Goal: Task Accomplishment & Management: Manage account settings

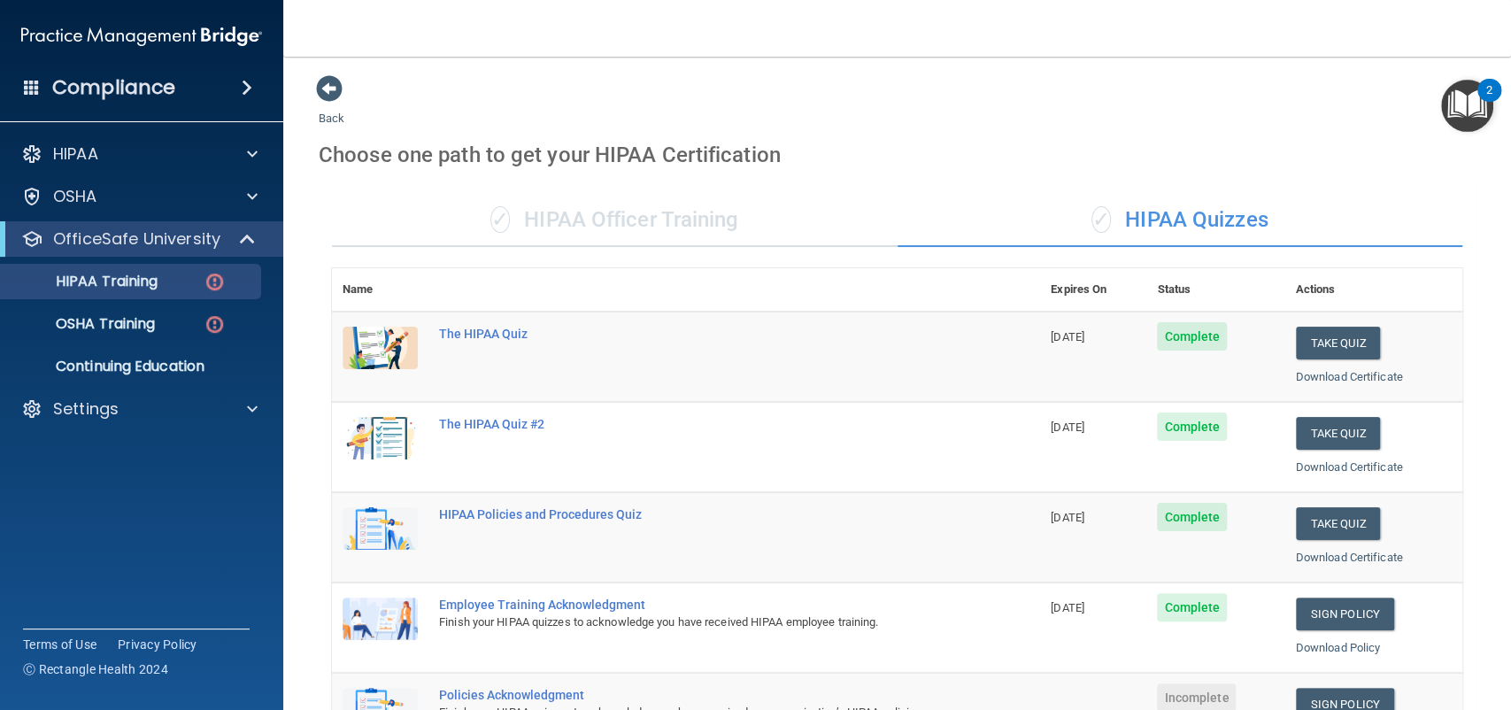
scroll to position [434, 0]
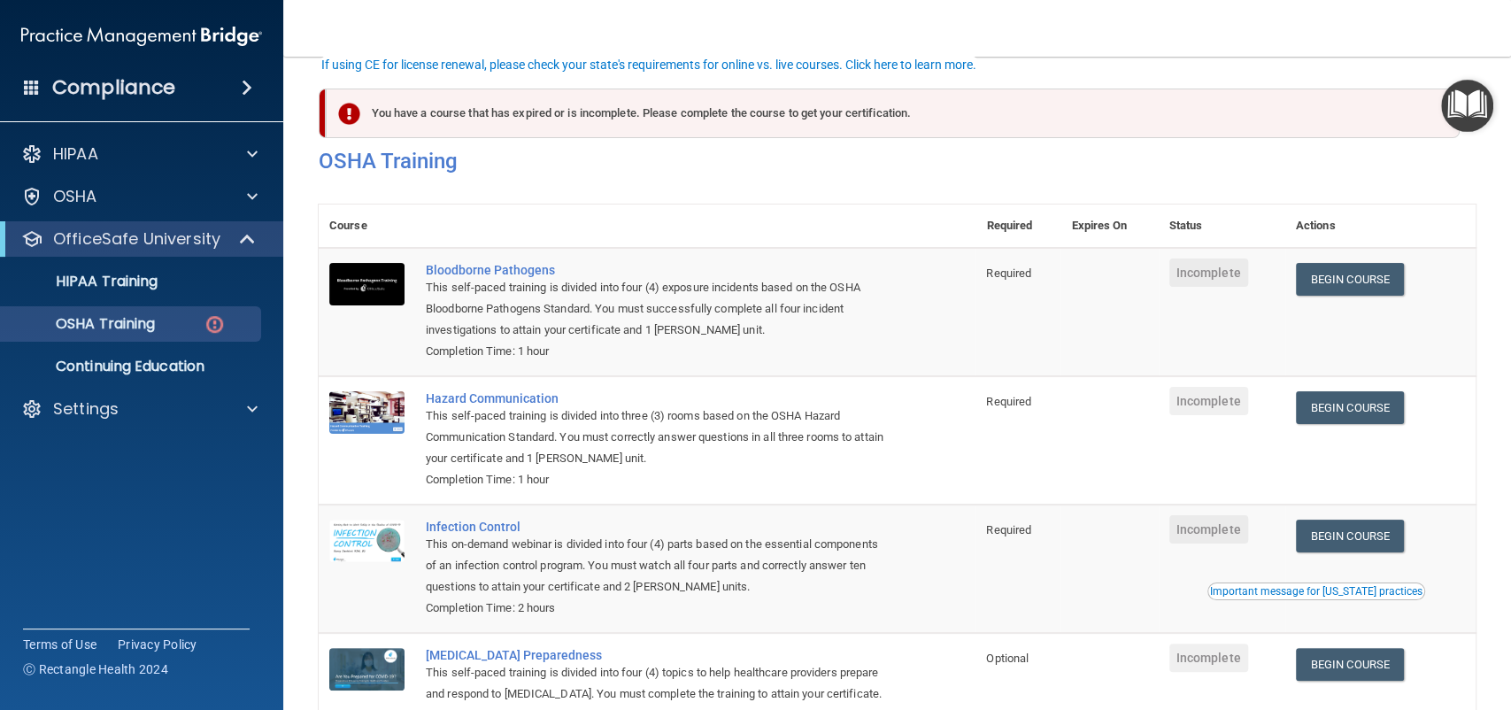
scroll to position [146, 0]
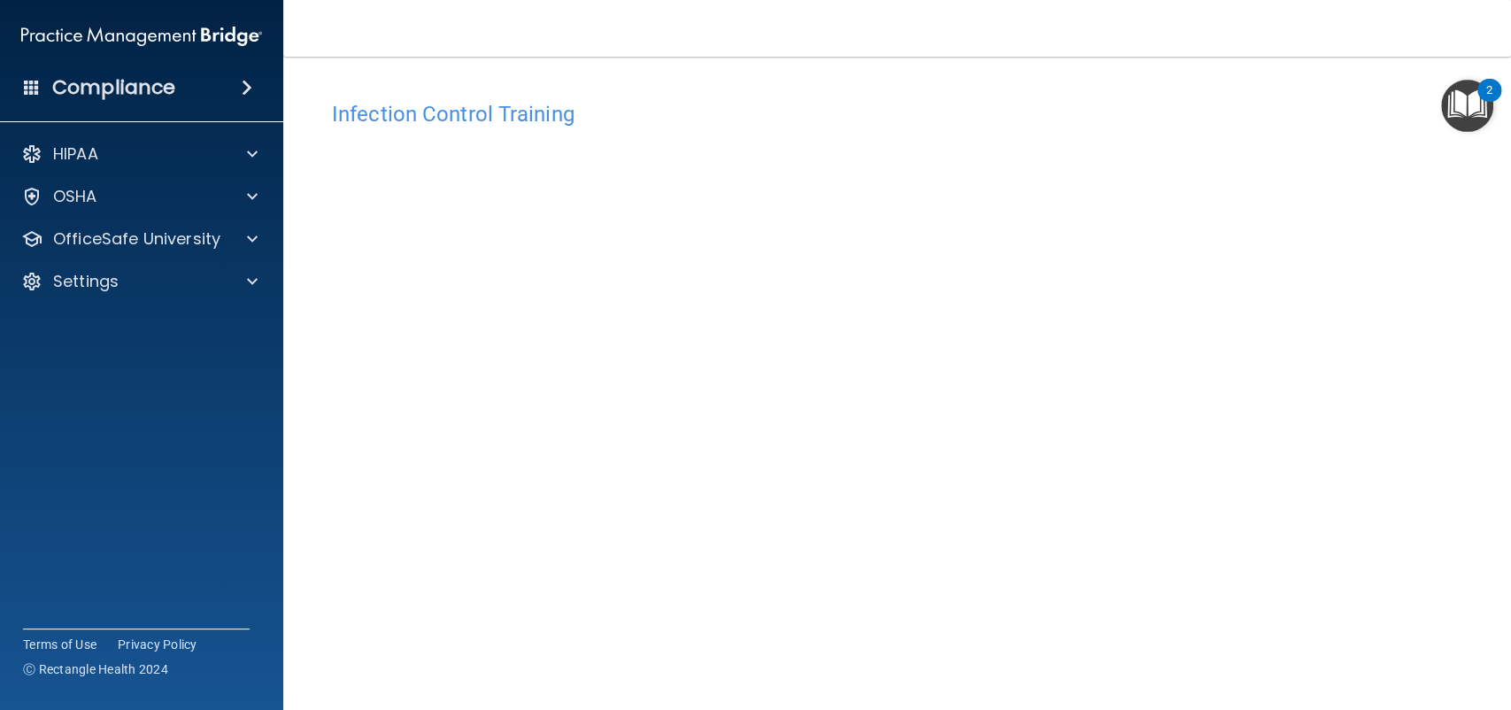
scroll to position [48, 0]
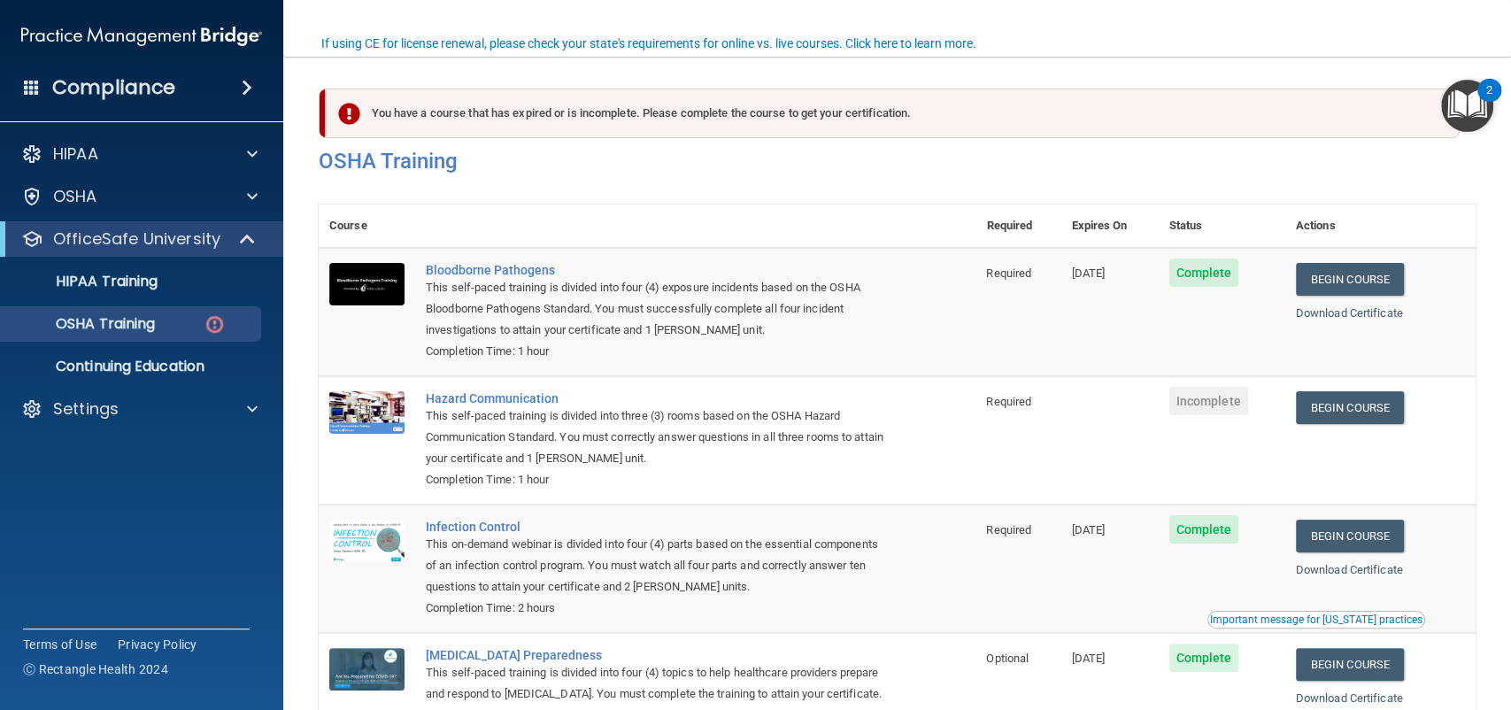
scroll to position [146, 0]
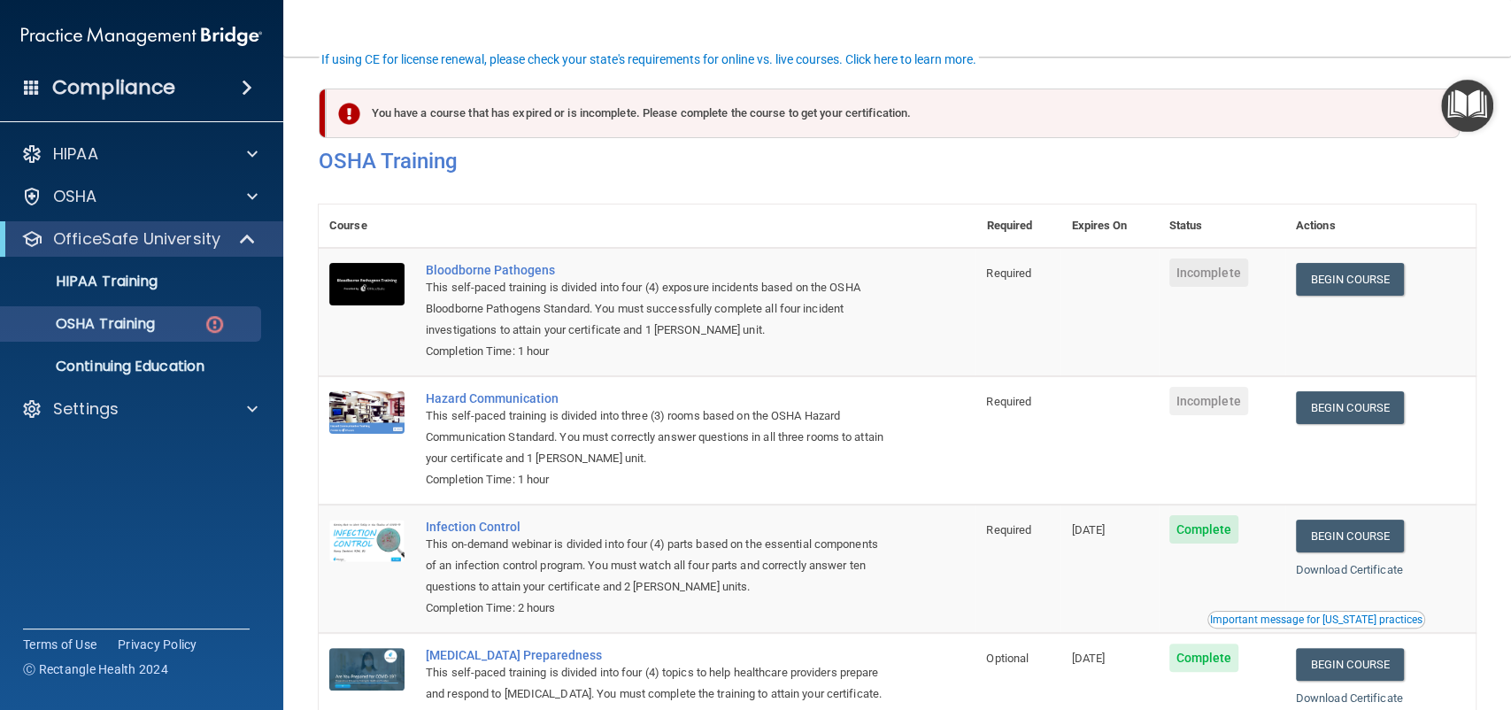
scroll to position [130, 0]
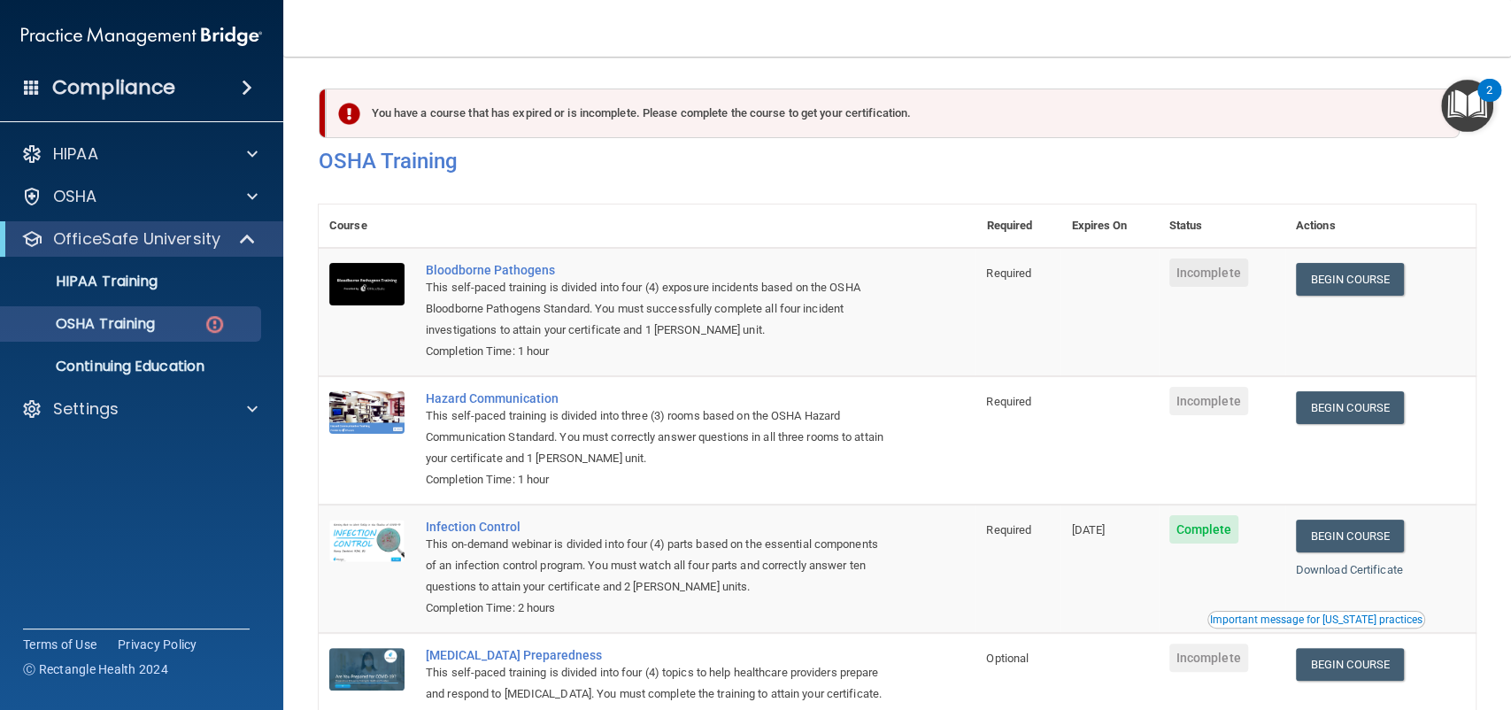
scroll to position [146, 0]
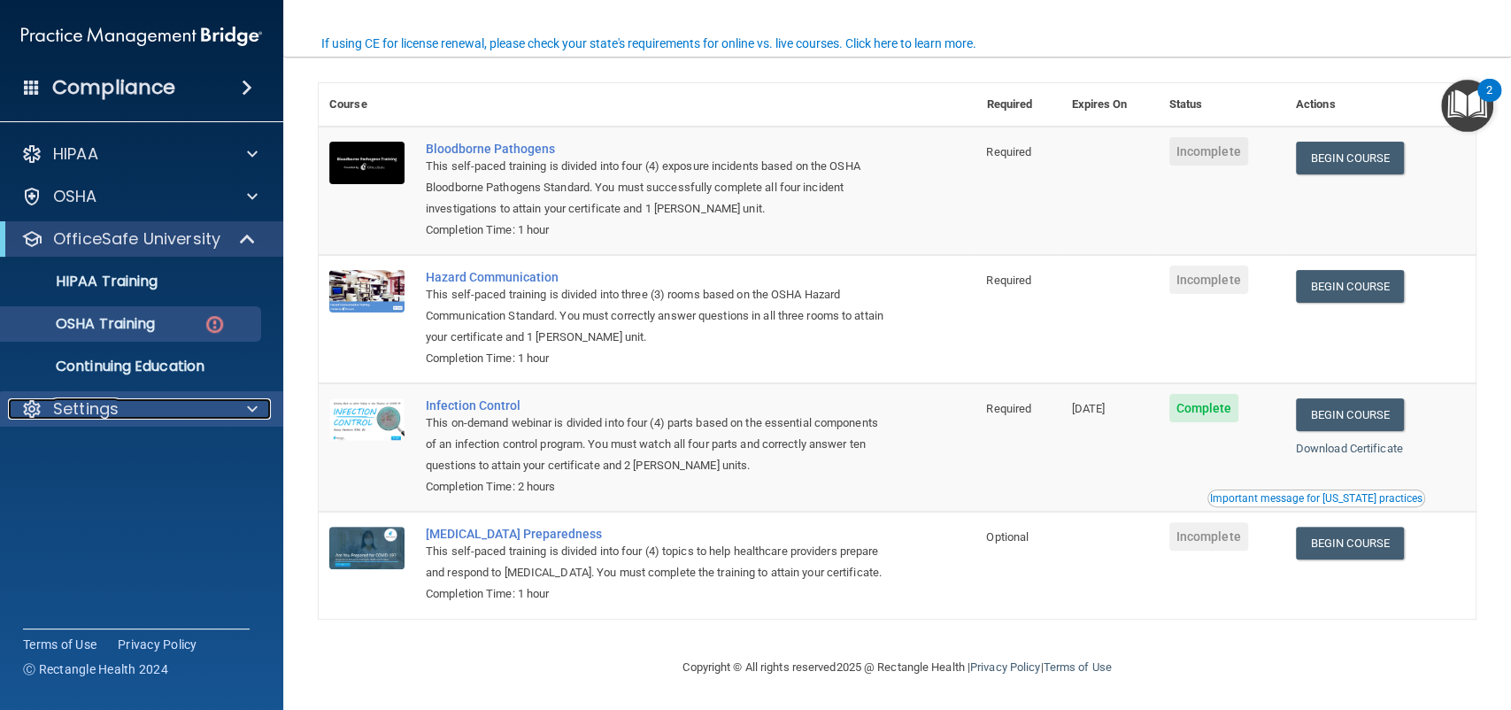
click at [135, 418] on div "Settings" at bounding box center [117, 408] width 219 height 21
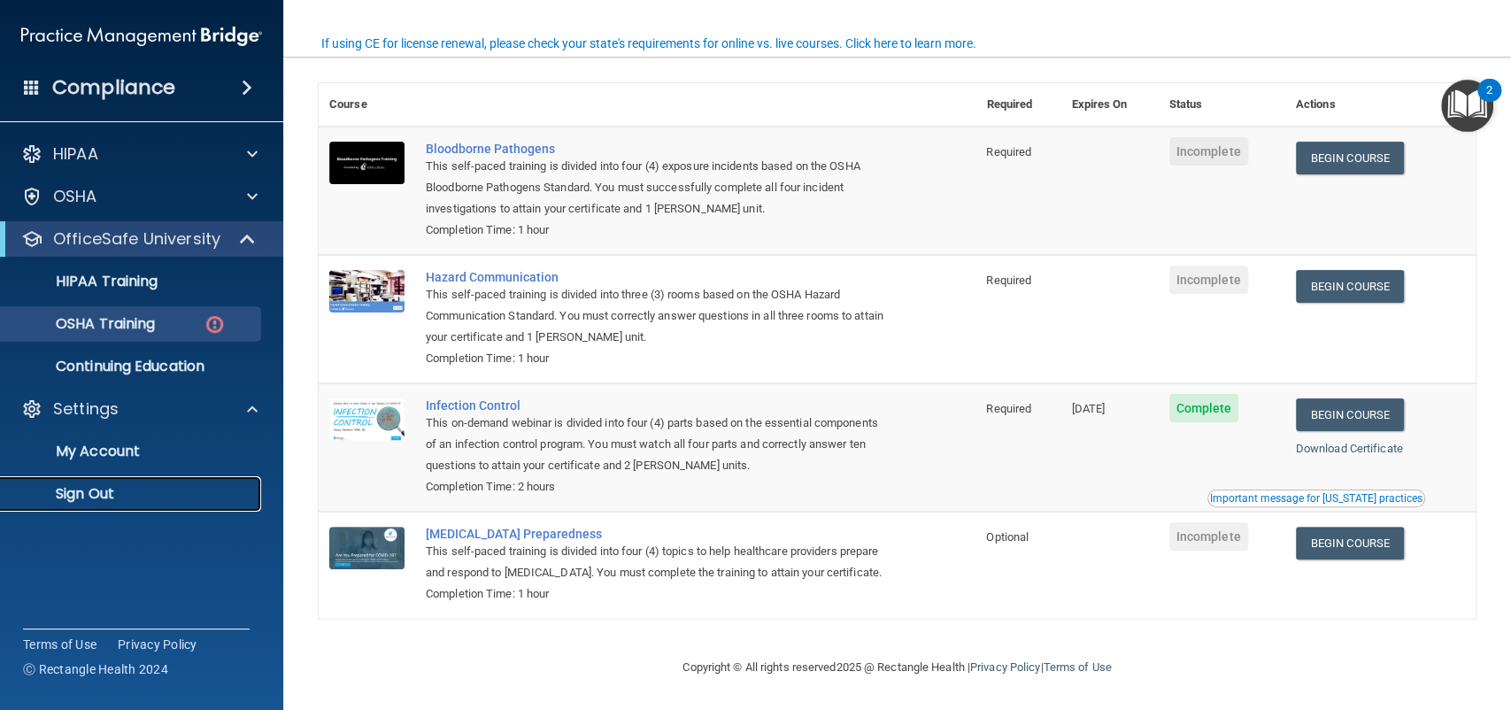
click at [89, 488] on p "Sign Out" at bounding box center [133, 494] width 242 height 18
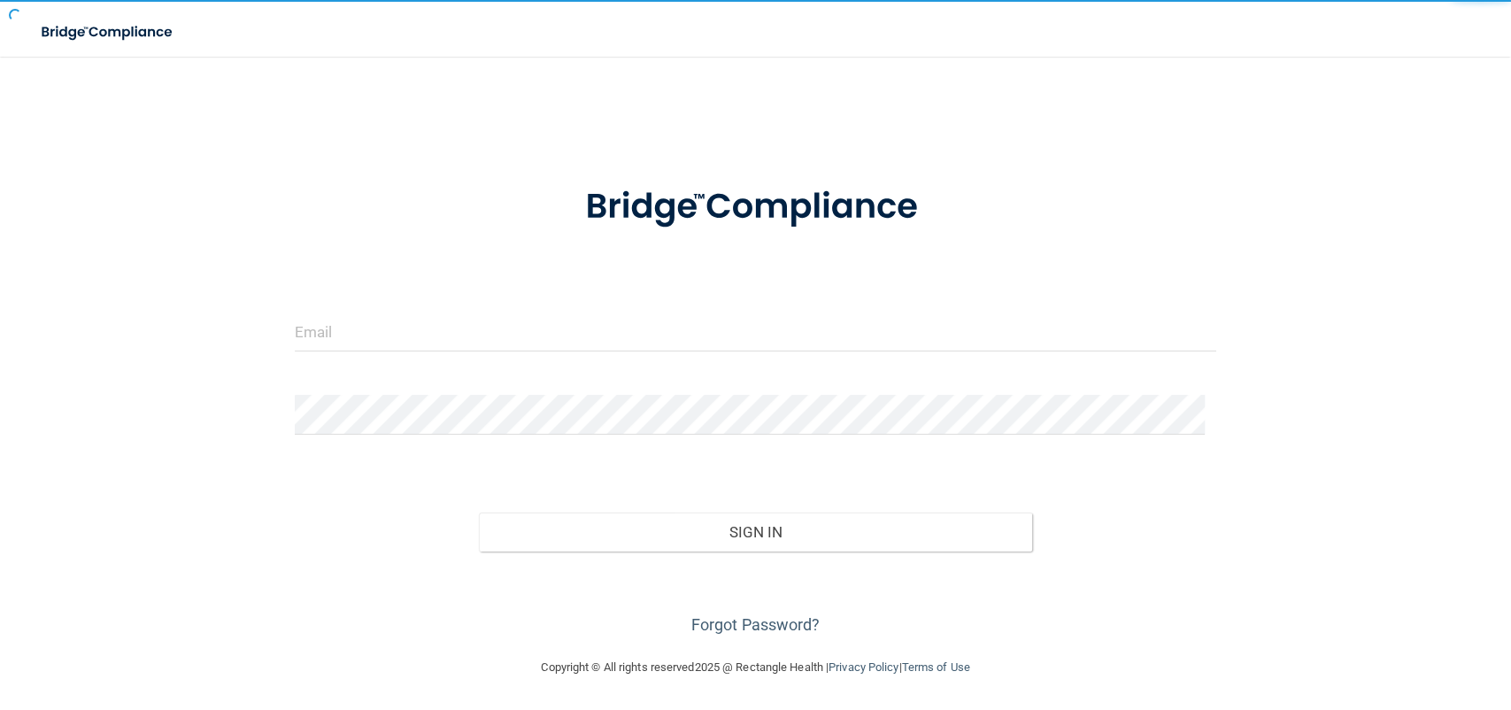
scroll to position [2, 0]
